Goal: Task Accomplishment & Management: Manage account settings

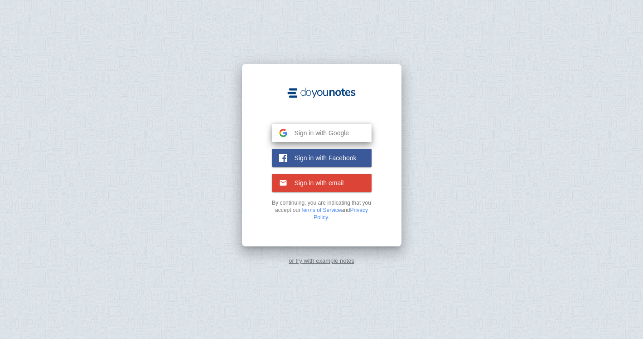
click at [328, 134] on span "Sign in with Google" at bounding box center [318, 133] width 62 height 8
